Goal: Transaction & Acquisition: Purchase product/service

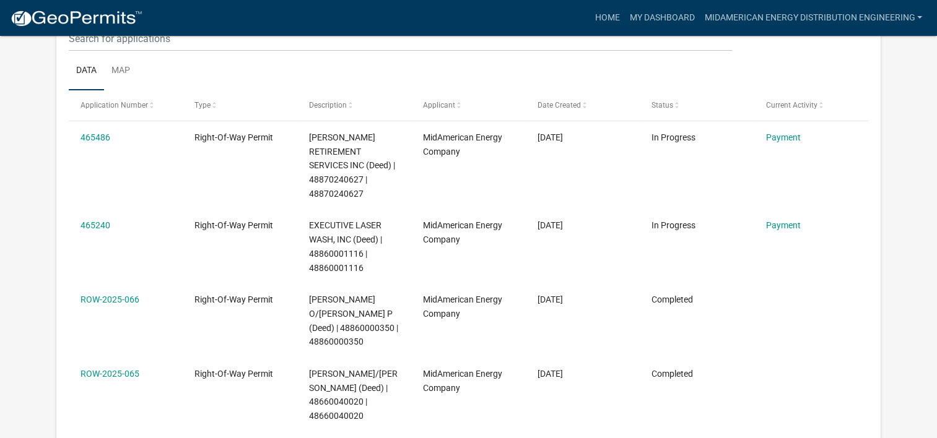
scroll to position [164, 0]
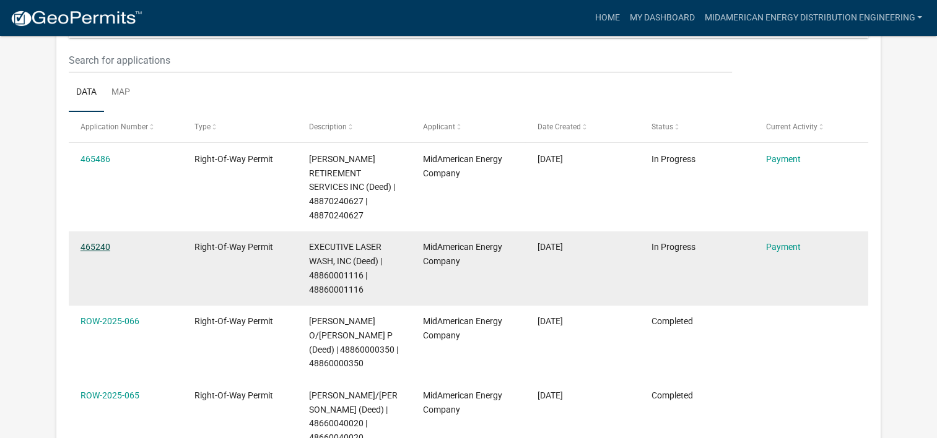
click at [97, 242] on link "465240" at bounding box center [95, 247] width 30 height 10
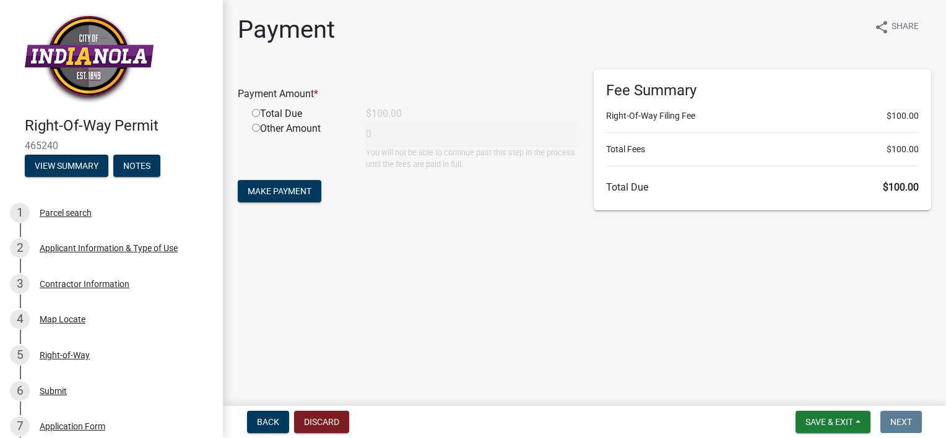
click at [256, 114] on input "radio" at bounding box center [256, 113] width 8 height 8
radio input "true"
type input "100"
click at [283, 186] on span "Make Payment" at bounding box center [280, 191] width 64 height 10
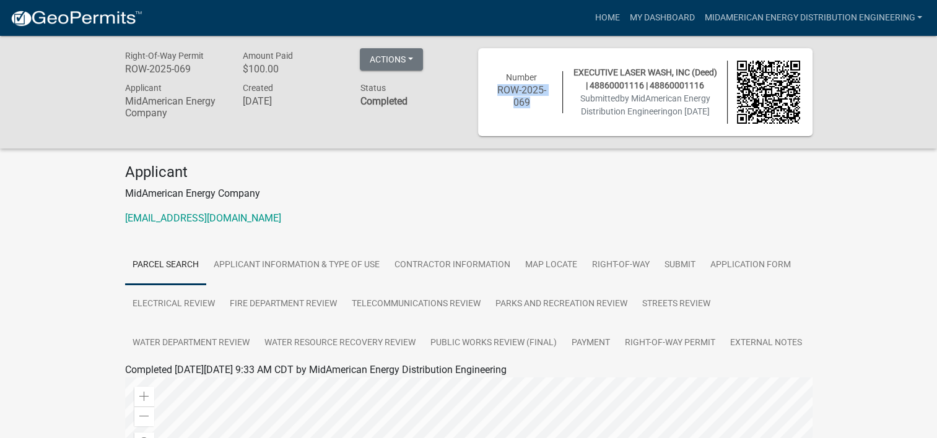
drag, startPoint x: 497, startPoint y: 91, endPoint x: 528, endPoint y: 103, distance: 33.3
click at [528, 103] on h6 "ROW-2025-069" at bounding box center [521, 96] width 63 height 24
copy h6 "ROW-2025-069"
click at [414, 61] on button "Actions" at bounding box center [391, 59] width 63 height 22
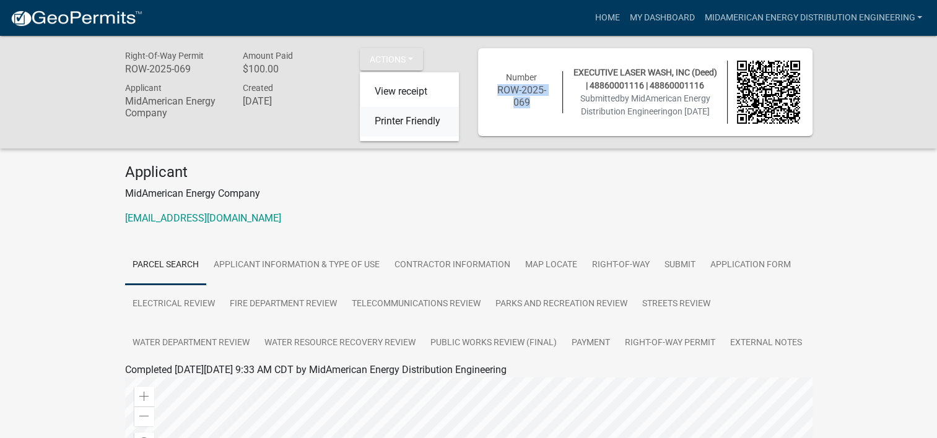
click at [391, 121] on link "Printer Friendly" at bounding box center [409, 122] width 99 height 30
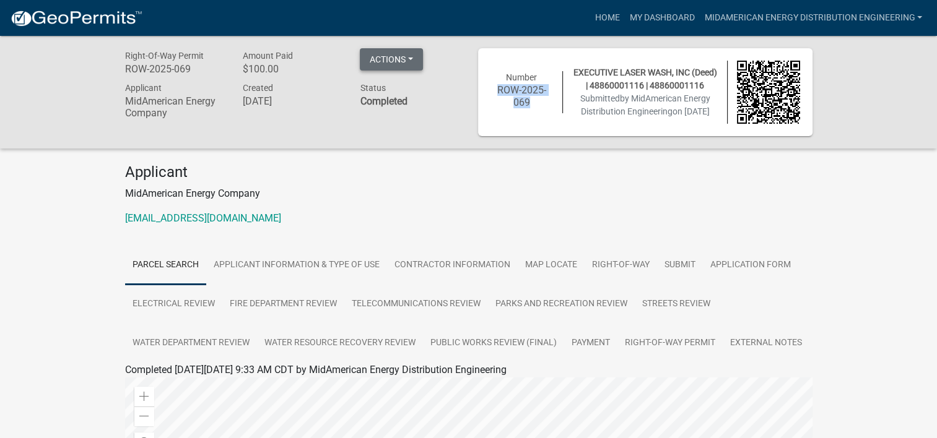
click at [412, 57] on button "Actions" at bounding box center [391, 59] width 63 height 22
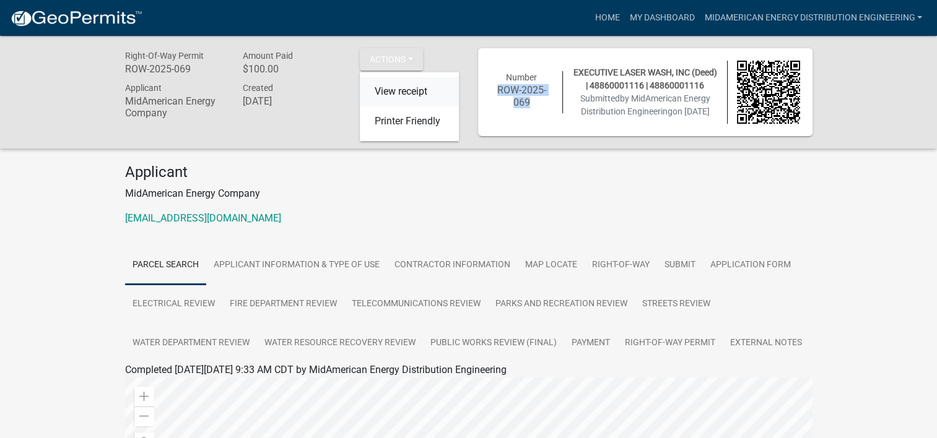
click at [396, 89] on link "View receipt" at bounding box center [409, 92] width 99 height 30
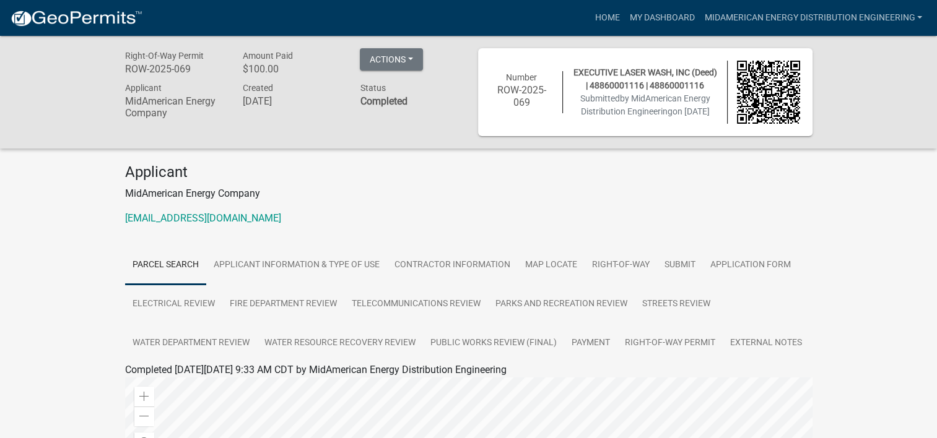
click at [375, 226] on p "[EMAIL_ADDRESS][DOMAIN_NAME]" at bounding box center [468, 218] width 687 height 15
click at [664, 14] on link "My Dashboard" at bounding box center [661, 18] width 75 height 24
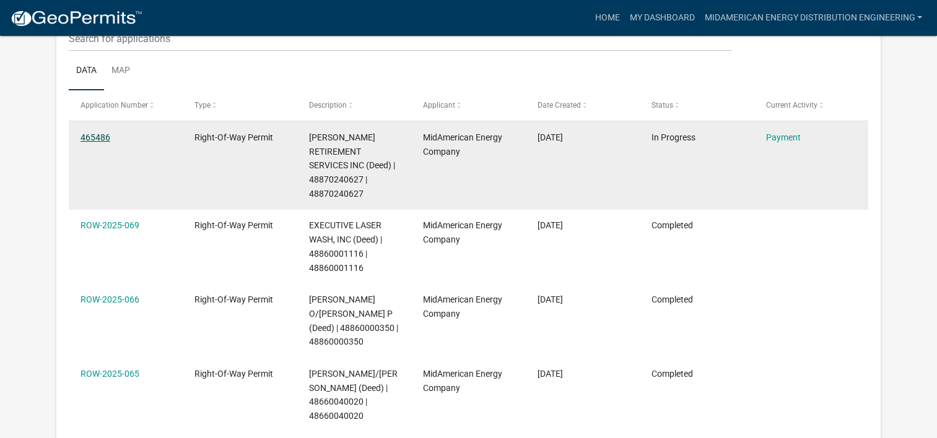
scroll to position [164, 0]
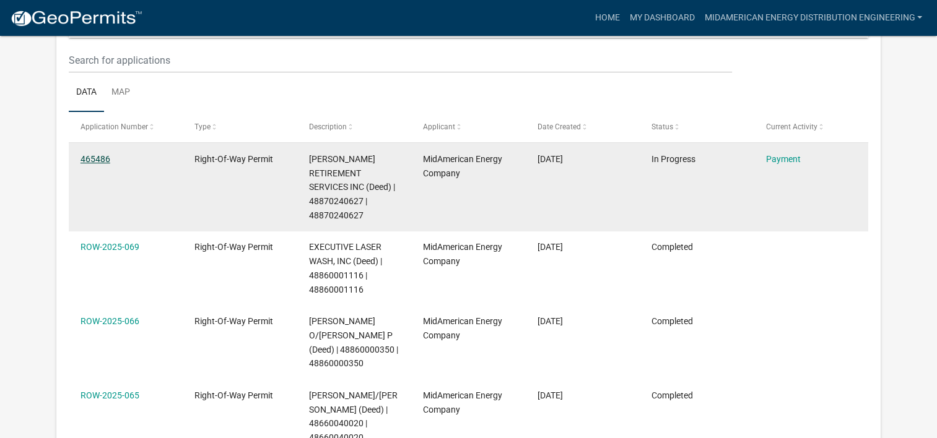
click at [95, 155] on link "465486" at bounding box center [95, 159] width 30 height 10
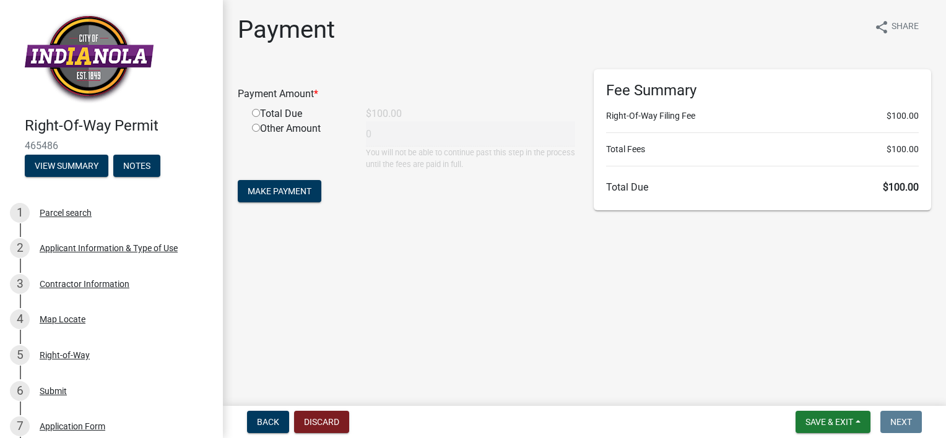
click at [258, 114] on input "radio" at bounding box center [256, 113] width 8 height 8
radio input "true"
type input "100"
click at [278, 188] on span "Make Payment" at bounding box center [280, 191] width 64 height 10
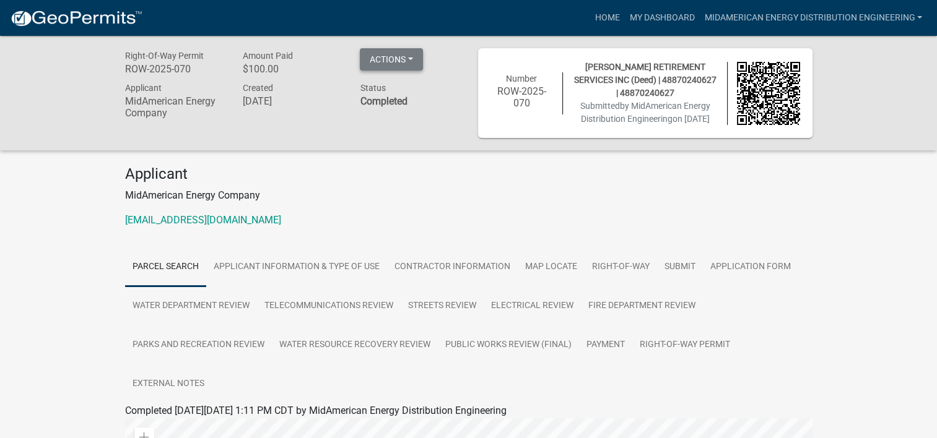
click at [412, 57] on button "Actions" at bounding box center [391, 59] width 63 height 22
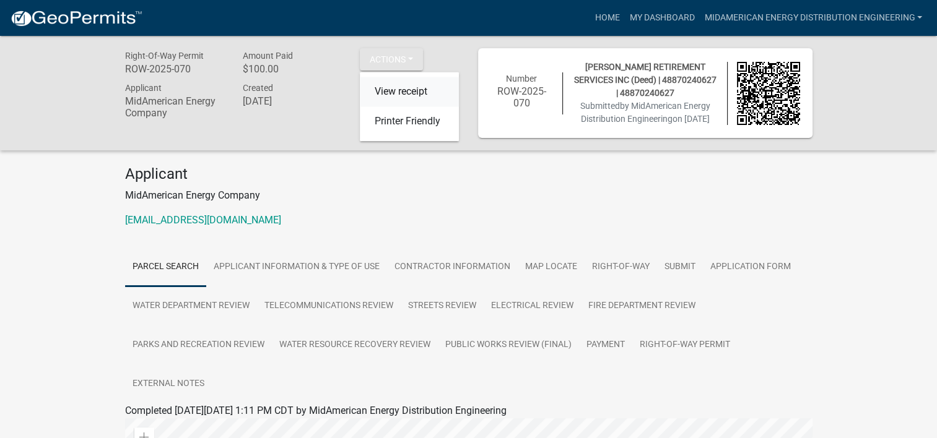
click at [412, 89] on link "View receipt" at bounding box center [409, 92] width 99 height 30
